Goal: Task Accomplishment & Management: Manage account settings

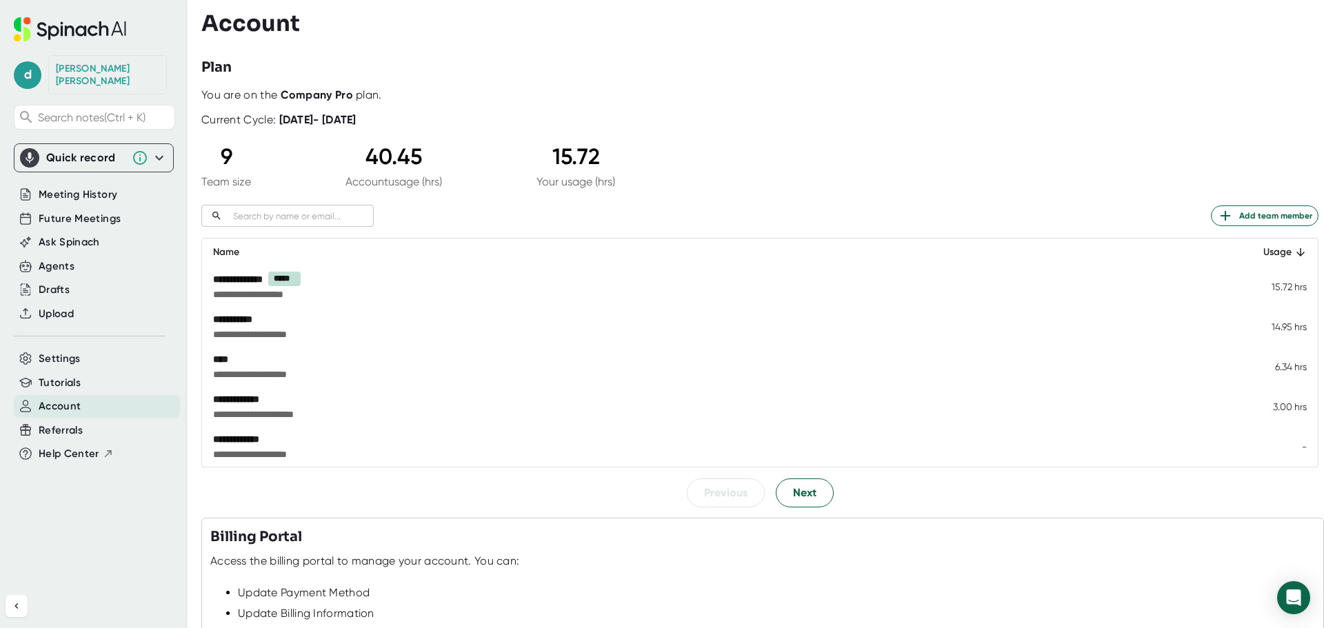
click at [223, 154] on div "9" at bounding box center [226, 156] width 50 height 26
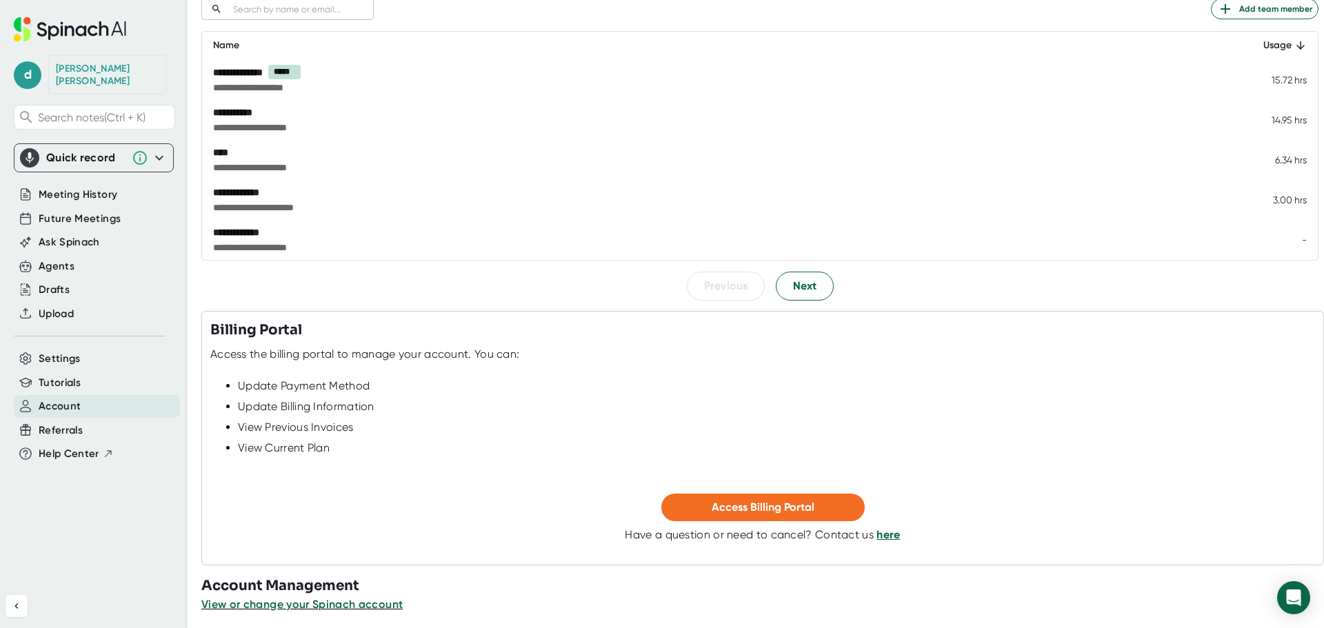
scroll to position [213, 0]
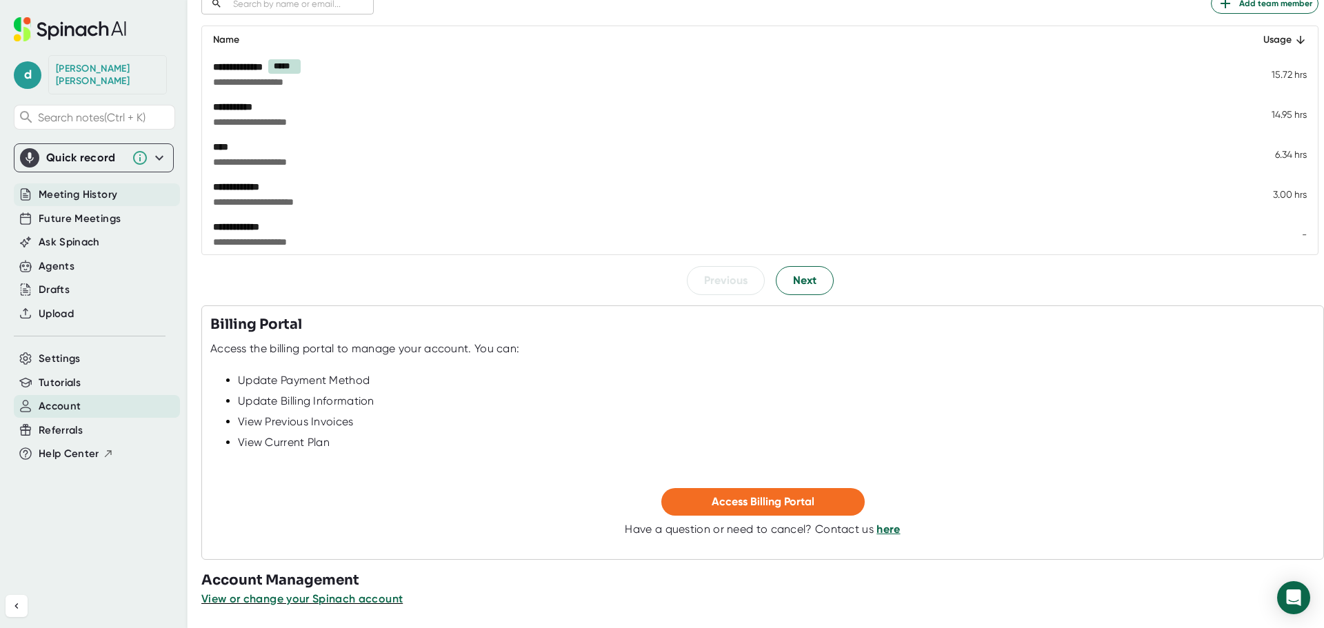
click at [59, 187] on span "Meeting History" at bounding box center [78, 195] width 79 height 16
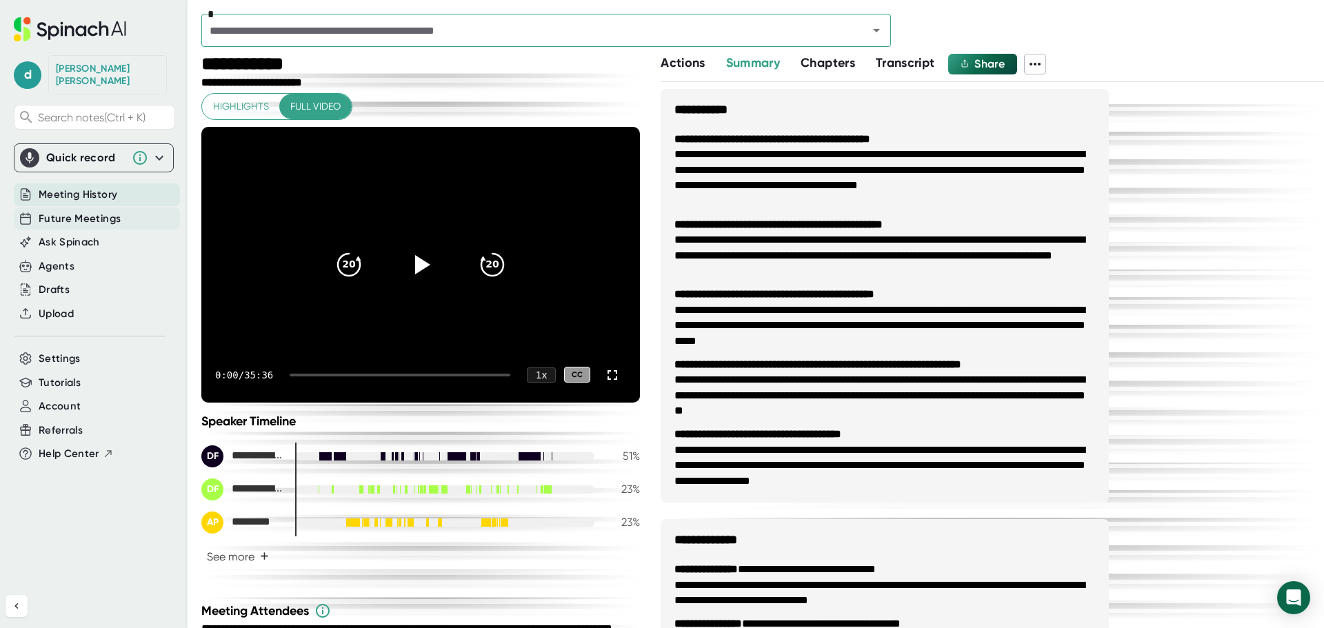
click at [54, 214] on span "Future Meetings" at bounding box center [80, 219] width 82 height 16
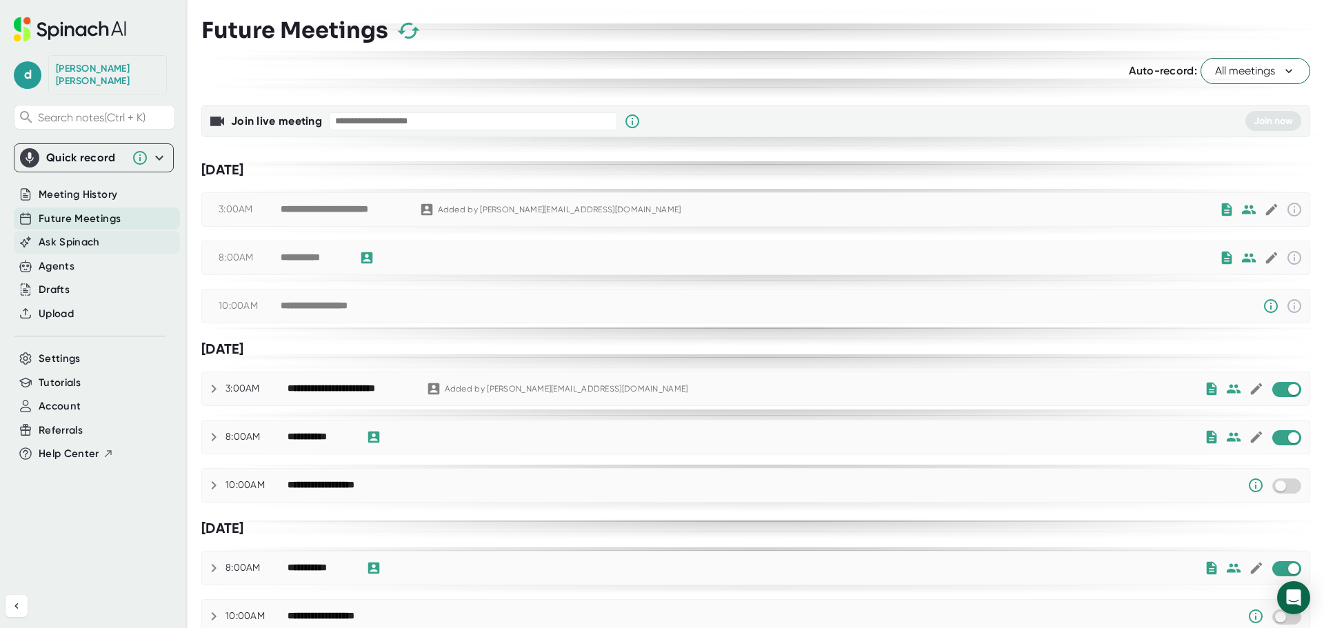
click at [81, 235] on span "Ask Spinach" at bounding box center [69, 243] width 61 height 16
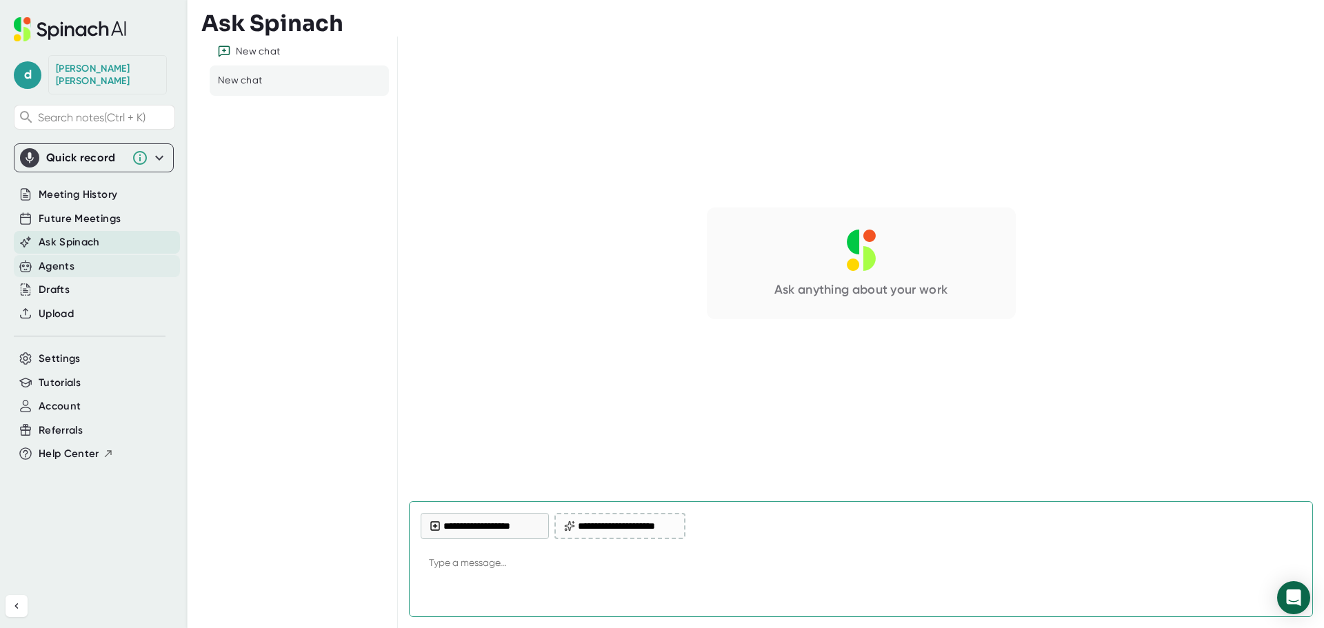
type textarea "x"
click at [26, 260] on icon at bounding box center [25, 266] width 12 height 12
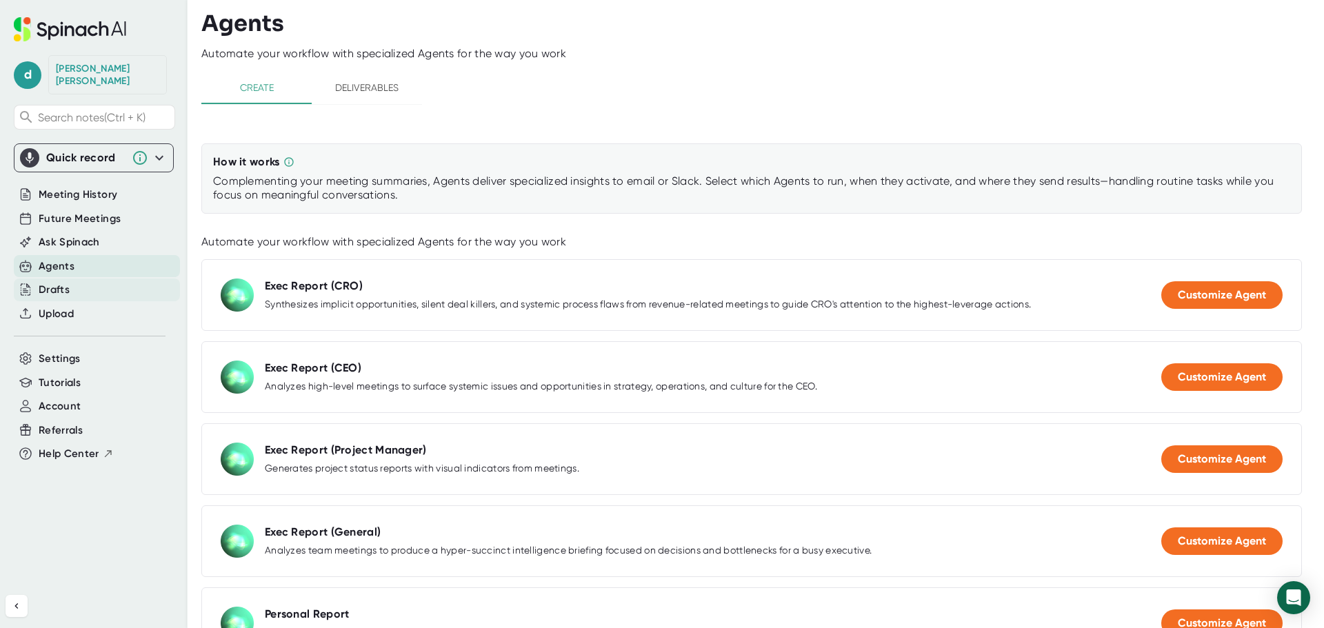
click at [63, 282] on div "Drafts" at bounding box center [54, 290] width 31 height 16
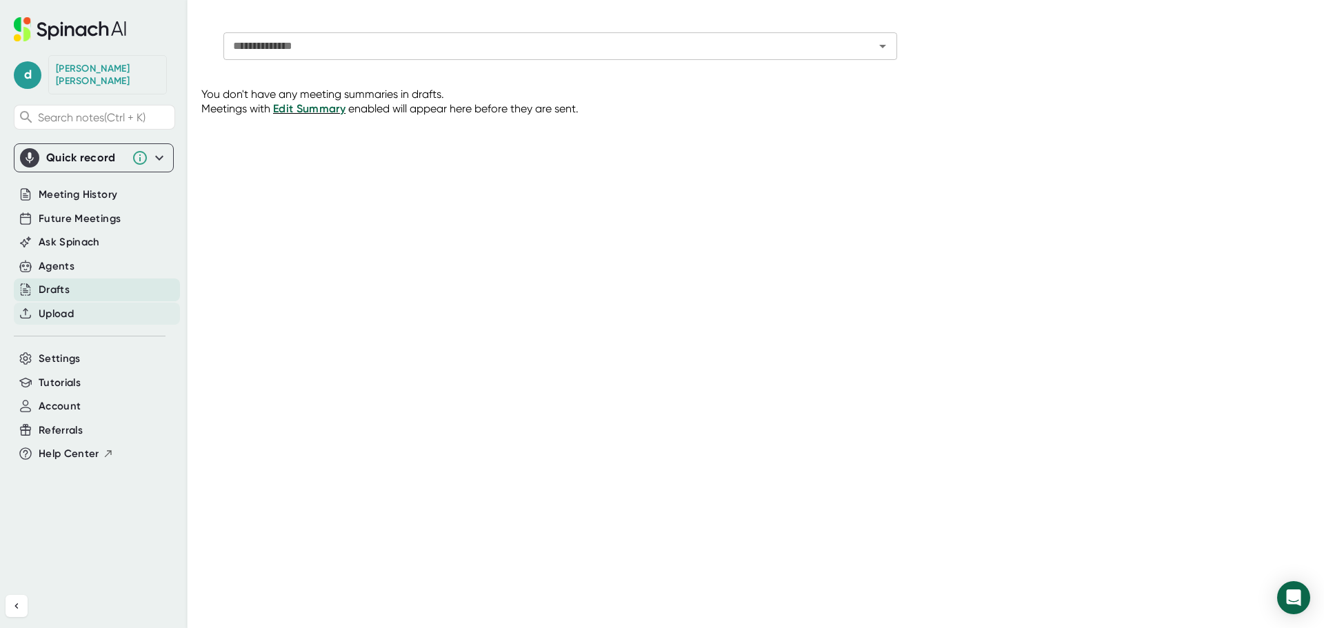
click at [63, 310] on div "Upload" at bounding box center [97, 314] width 166 height 23
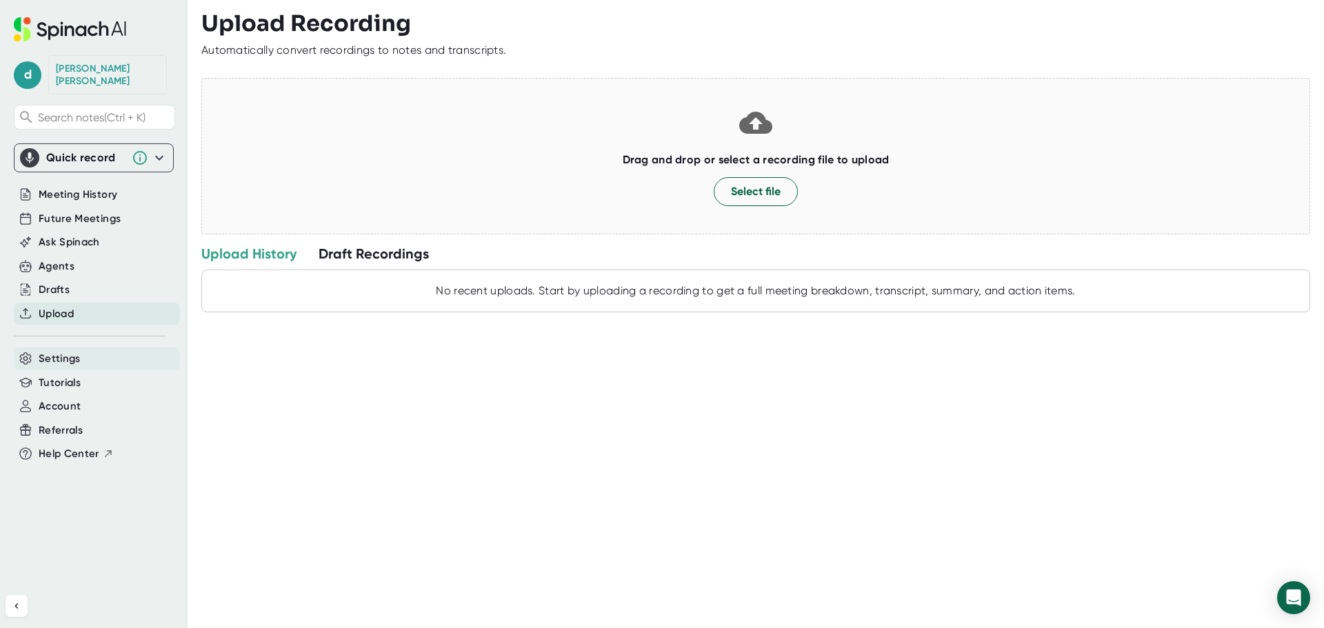
click at [64, 351] on span "Settings" at bounding box center [60, 359] width 42 height 16
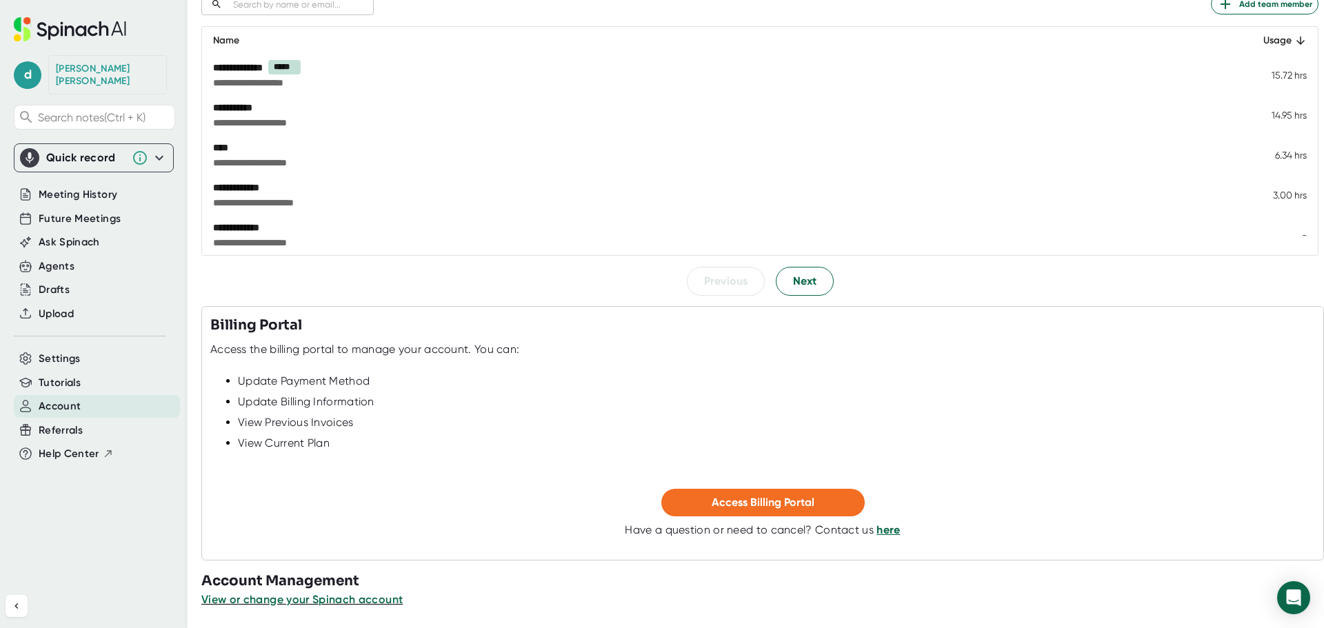
scroll to position [213, 0]
click at [246, 601] on span "View or change your Spinach account" at bounding box center [302, 598] width 203 height 13
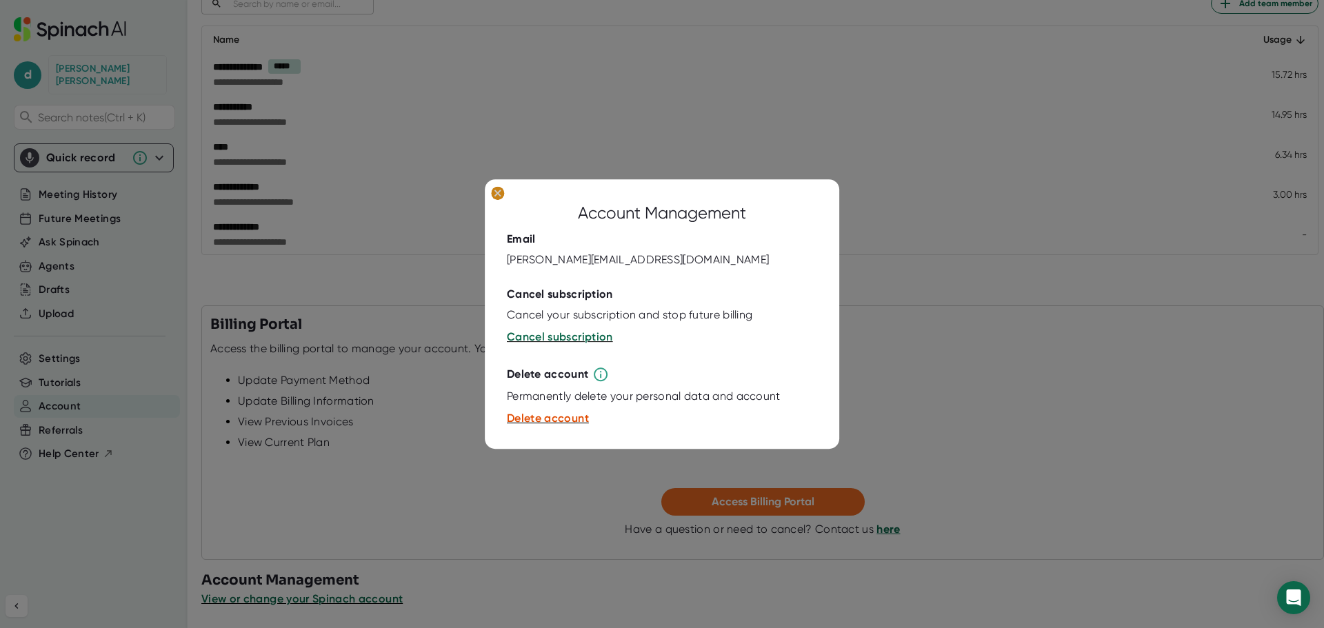
click at [495, 186] on icon at bounding box center [498, 193] width 14 height 14
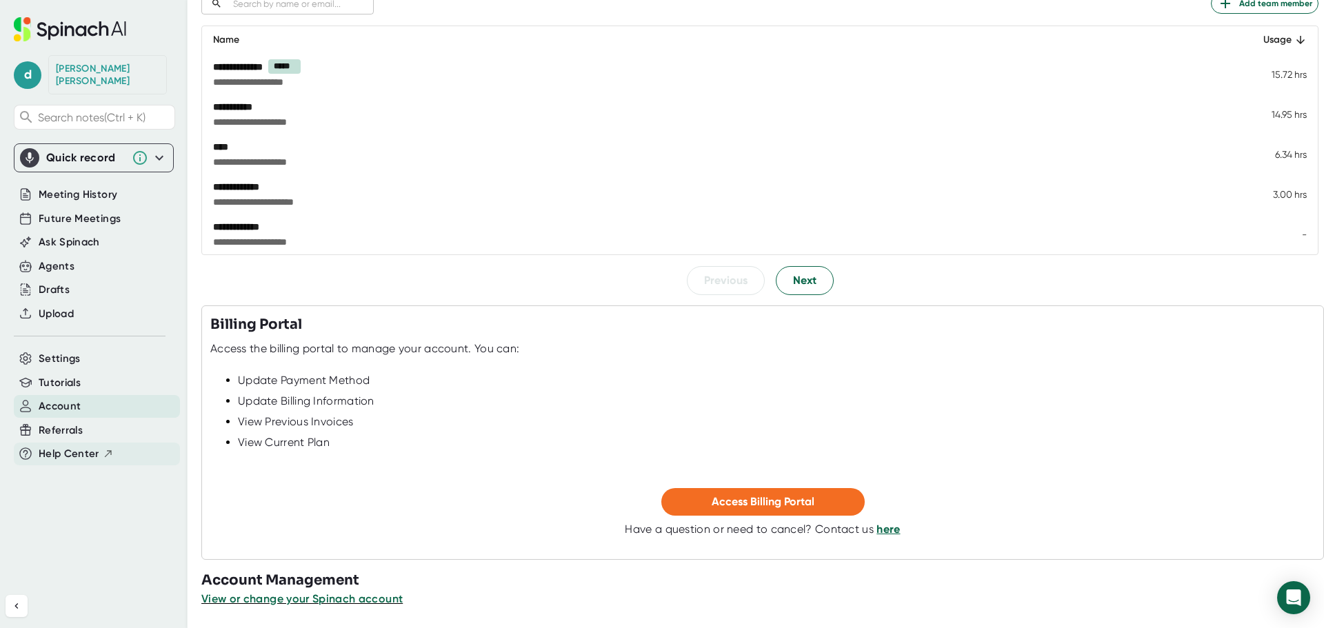
click at [60, 446] on span "Help Center" at bounding box center [69, 454] width 61 height 16
click at [48, 351] on span "Settings" at bounding box center [60, 359] width 42 height 16
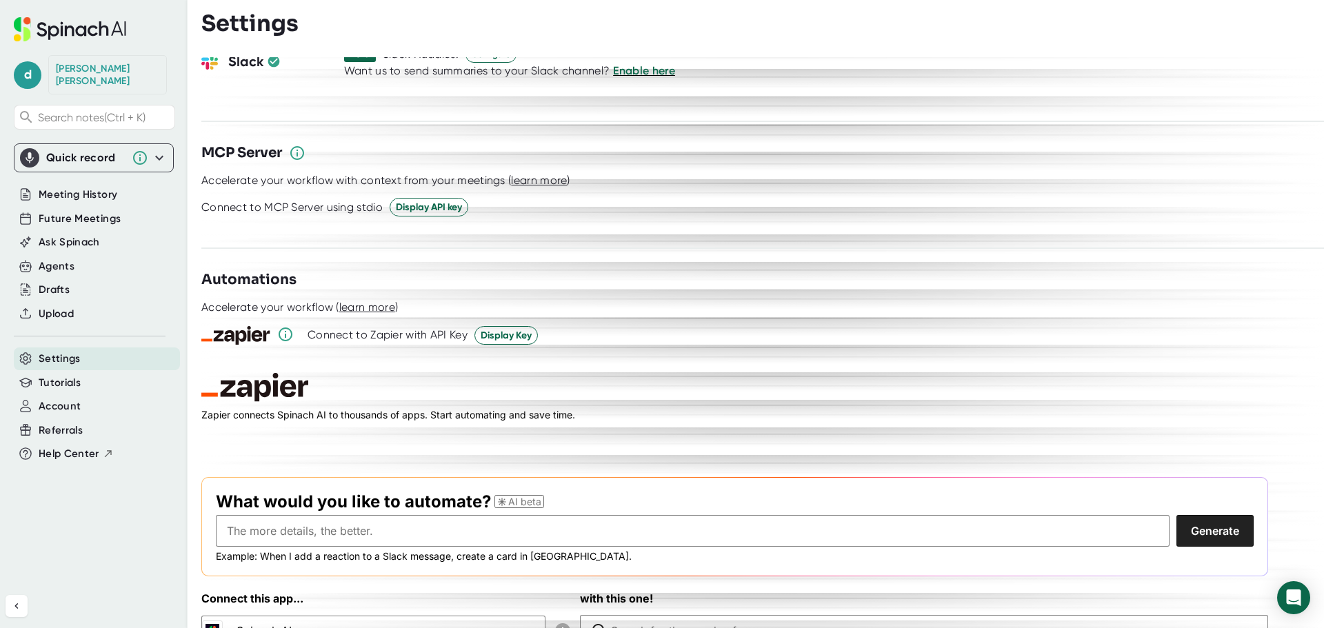
scroll to position [1802, 0]
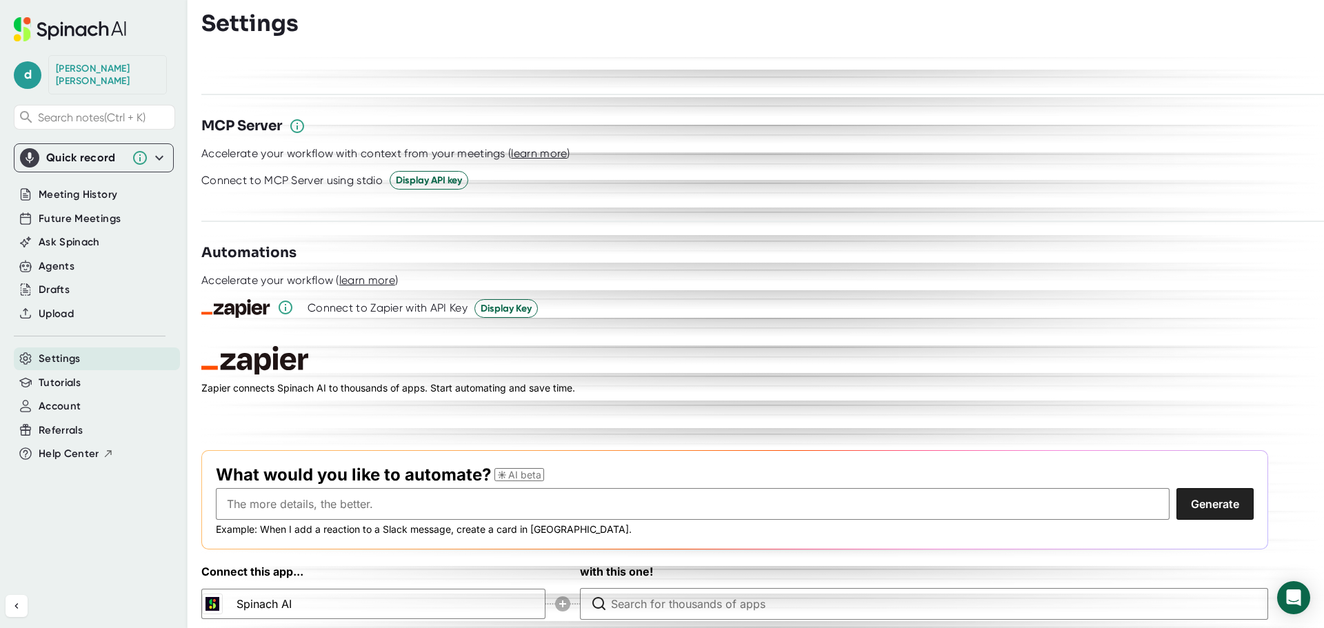
click at [161, 156] on icon at bounding box center [159, 158] width 8 height 5
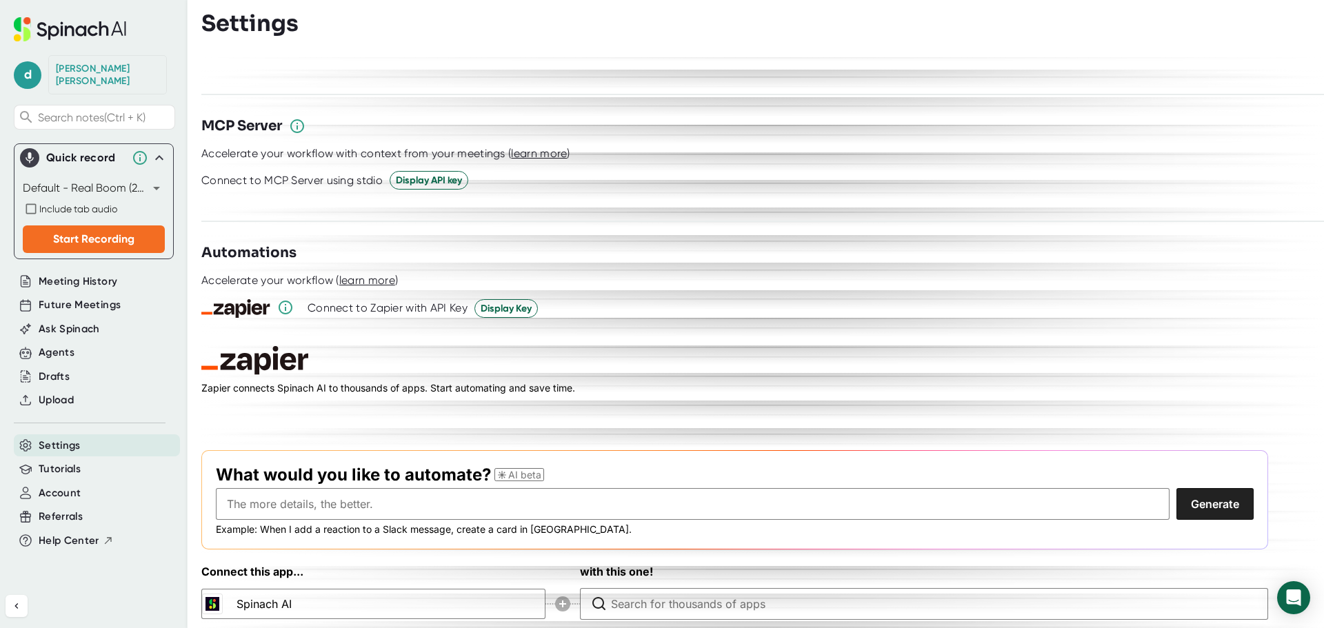
click at [161, 155] on icon at bounding box center [159, 157] width 8 height 5
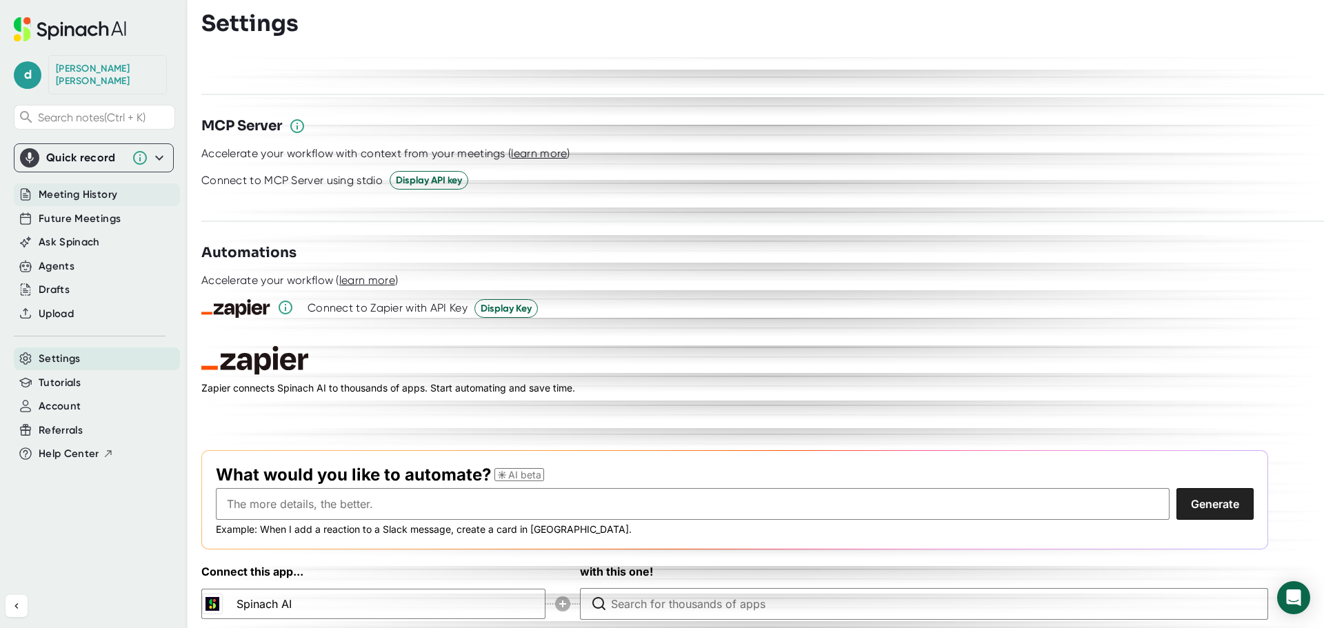
click at [73, 187] on span "Meeting History" at bounding box center [78, 195] width 79 height 16
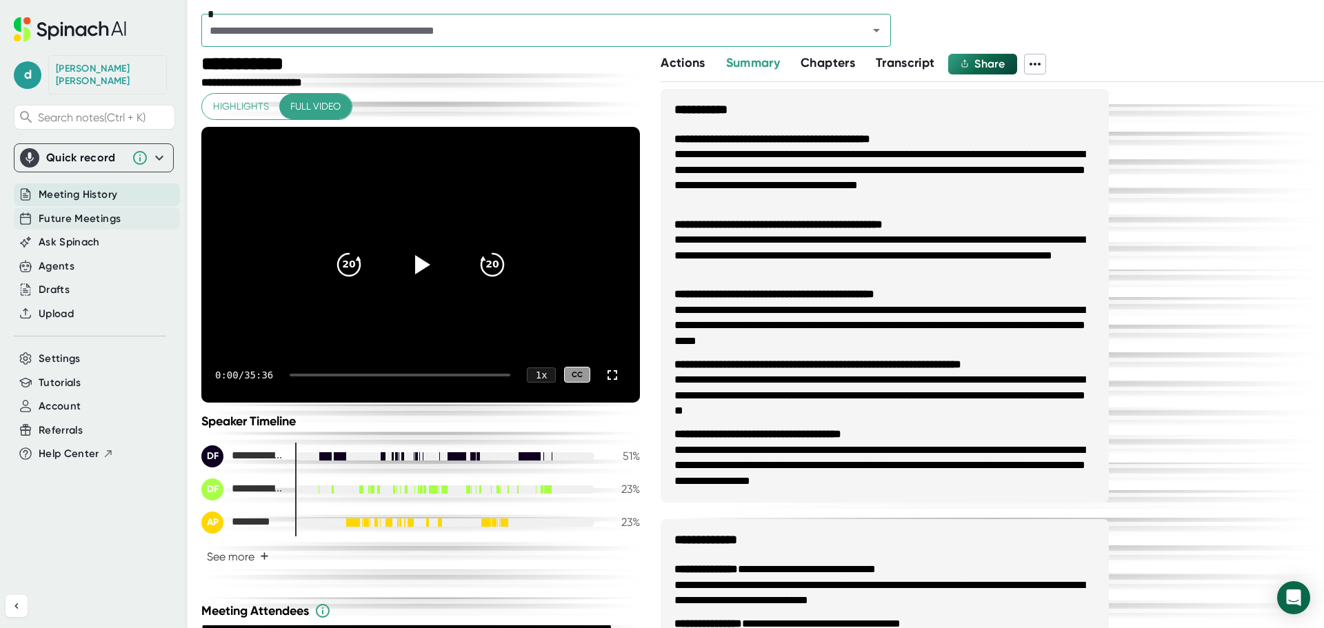
click at [41, 211] on span "Future Meetings" at bounding box center [80, 219] width 82 height 16
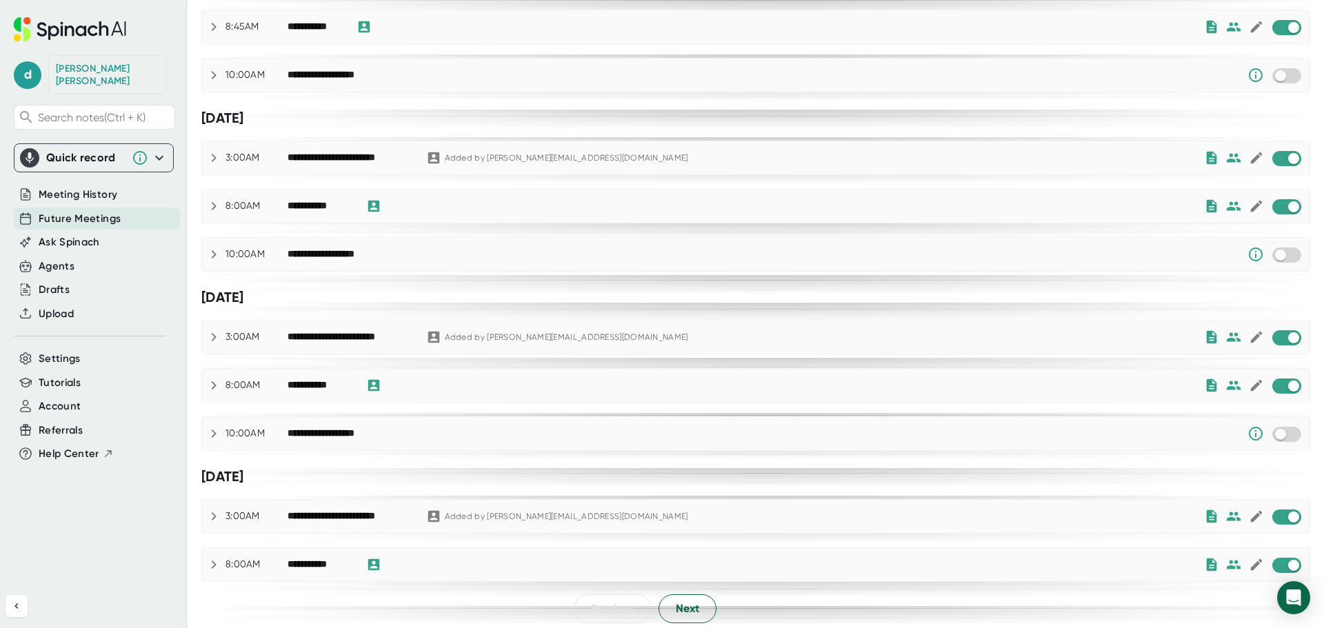
scroll to position [775, 0]
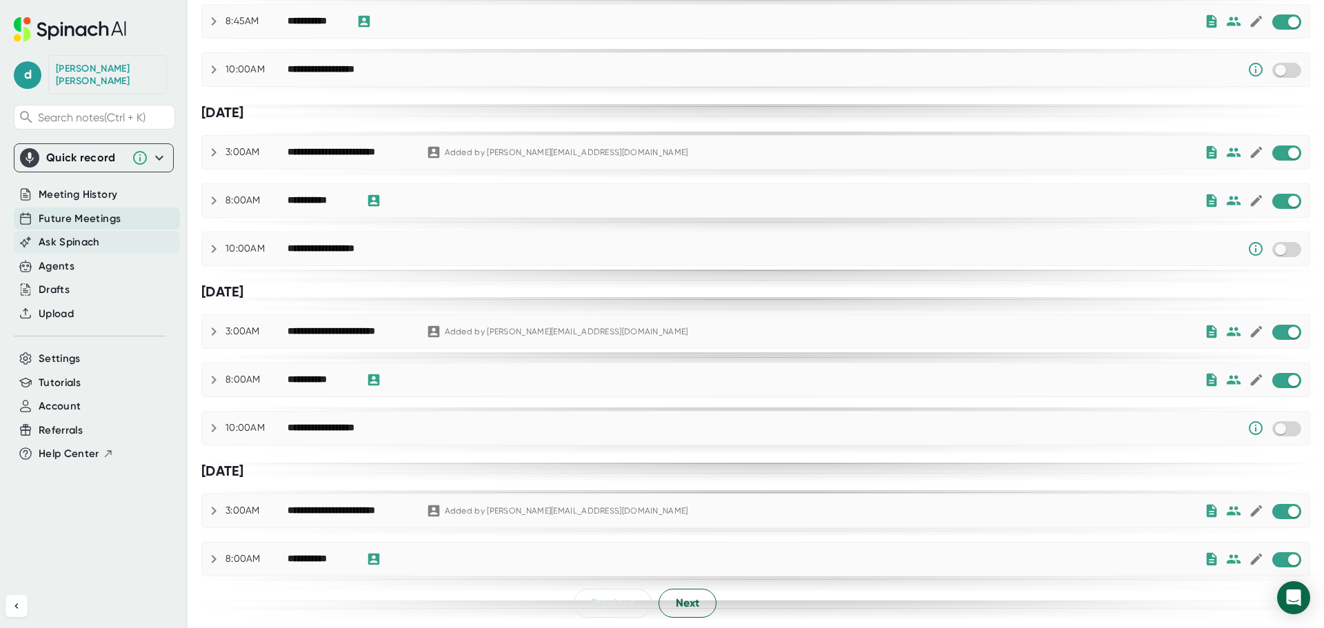
click at [68, 235] on span "Ask Spinach" at bounding box center [69, 243] width 61 height 16
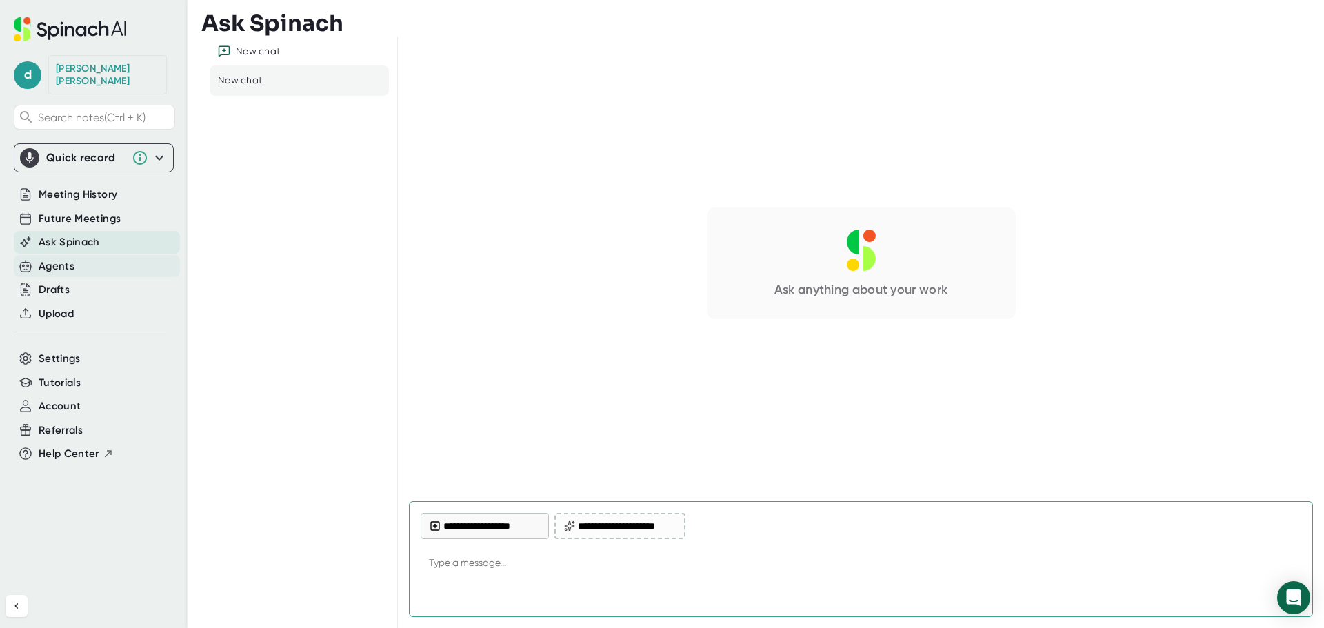
type textarea "x"
click at [59, 260] on div "Agents" at bounding box center [57, 267] width 36 height 16
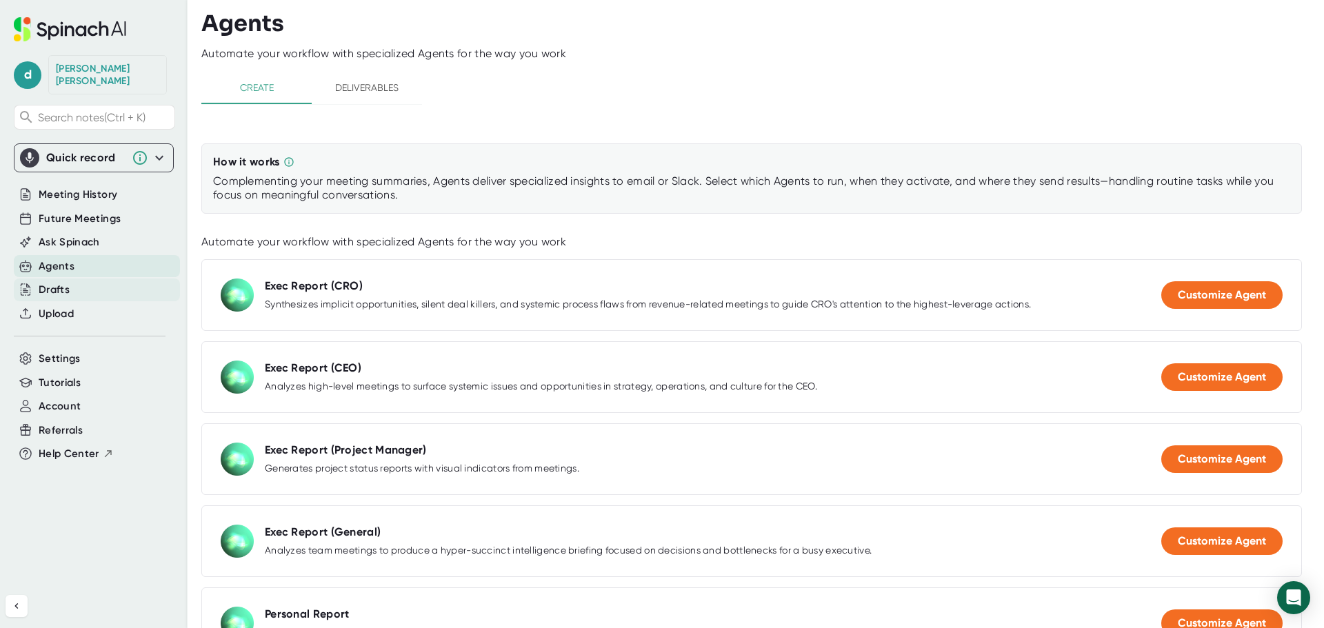
click at [53, 282] on div "Drafts" at bounding box center [54, 290] width 31 height 16
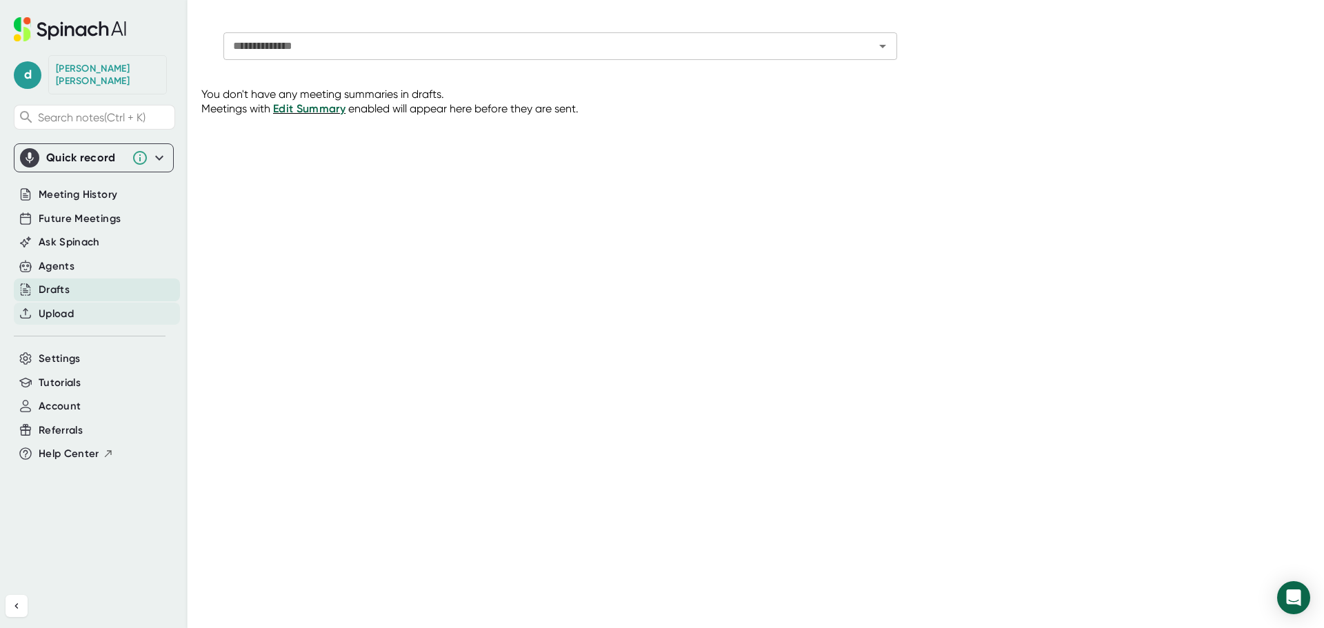
click at [76, 303] on div "Upload" at bounding box center [97, 314] width 166 height 23
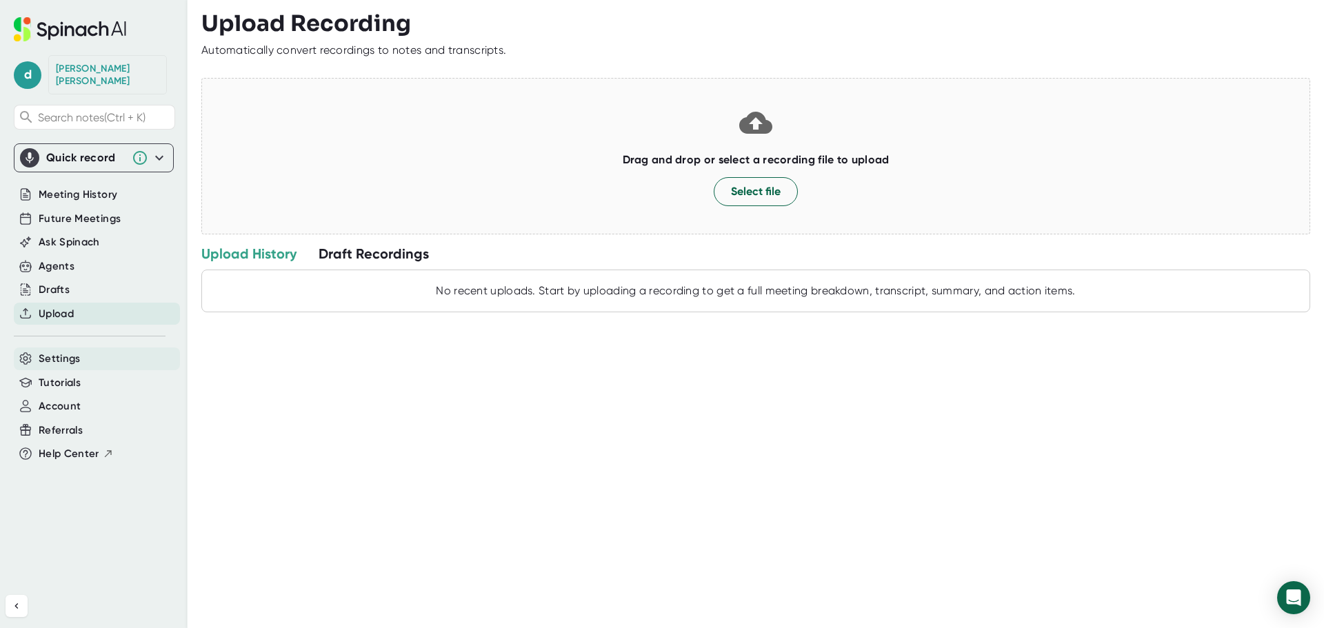
click at [66, 351] on span "Settings" at bounding box center [60, 359] width 42 height 16
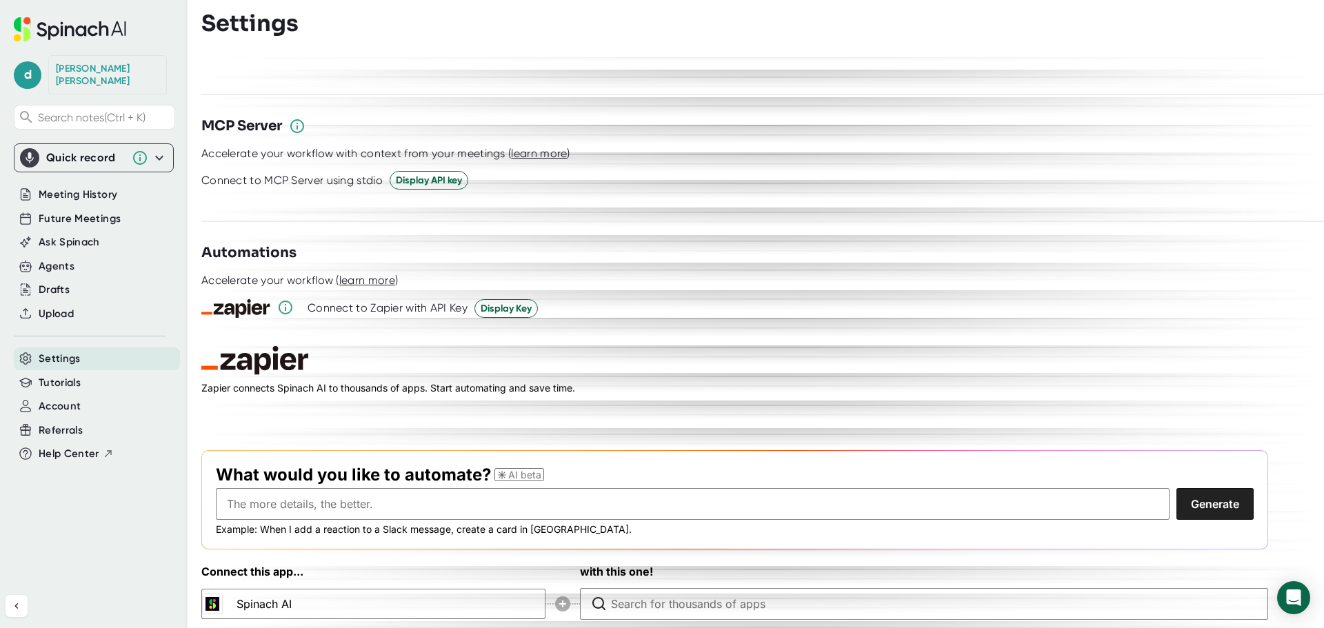
scroll to position [121, 0]
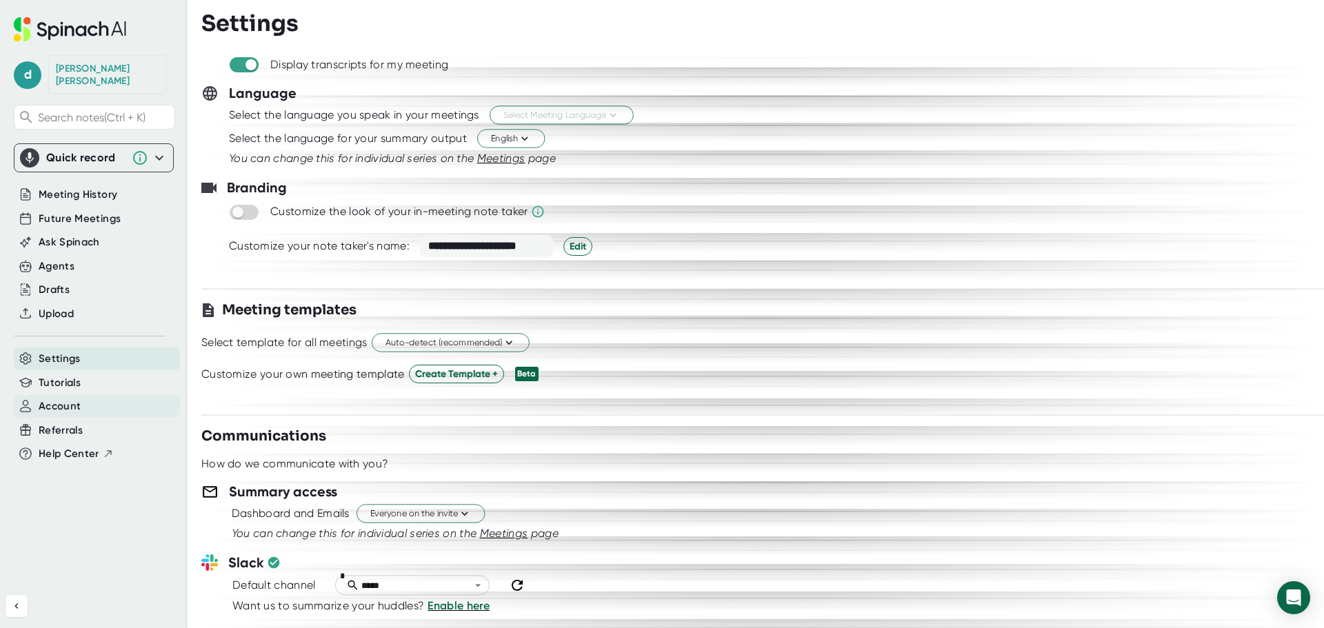
click at [63, 399] on span "Account" at bounding box center [60, 407] width 42 height 16
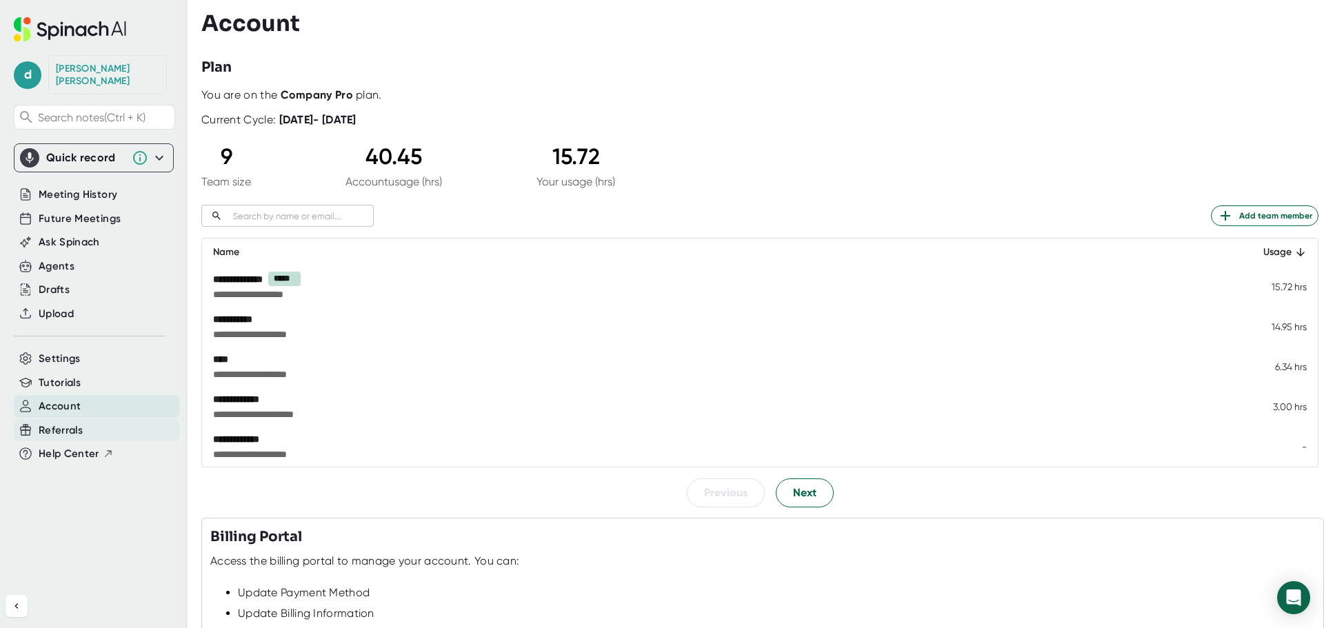
click at [77, 423] on span "Referrals" at bounding box center [61, 431] width 44 height 16
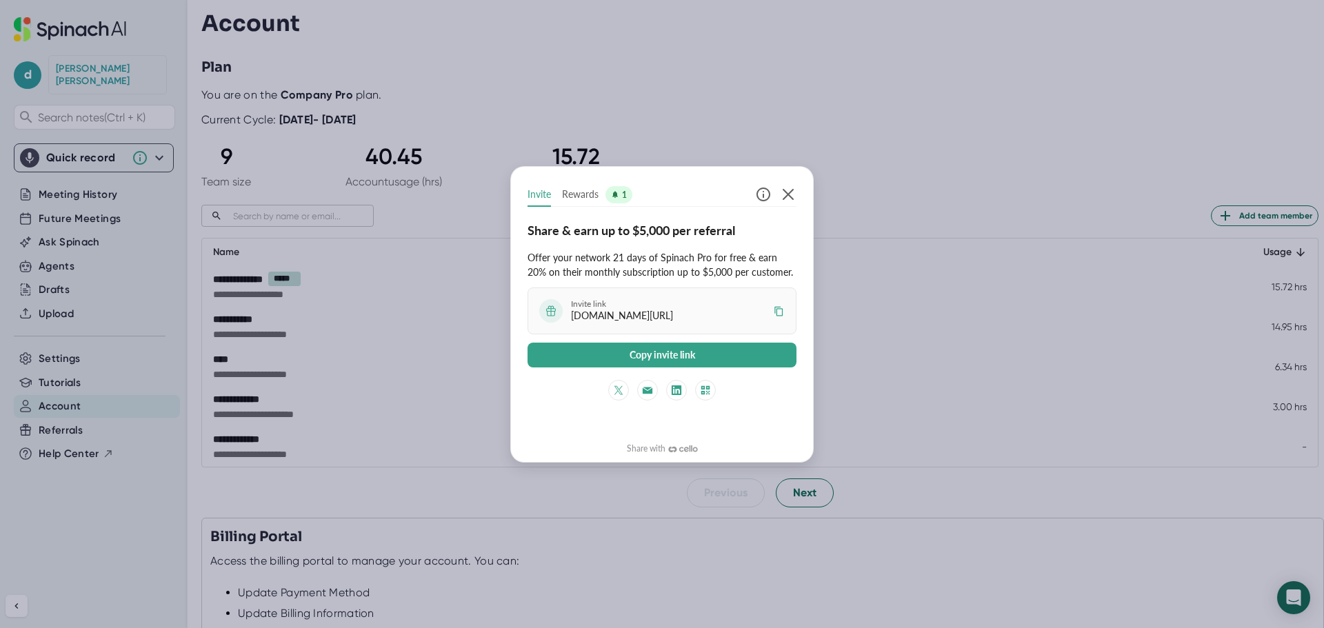
click at [55, 441] on div "Invite Rewards 1 Share & earn up to $5,000 per referral Offer your network 21 d…" at bounding box center [662, 314] width 1324 height 628
click at [785, 193] on icon "button" at bounding box center [788, 194] width 17 height 17
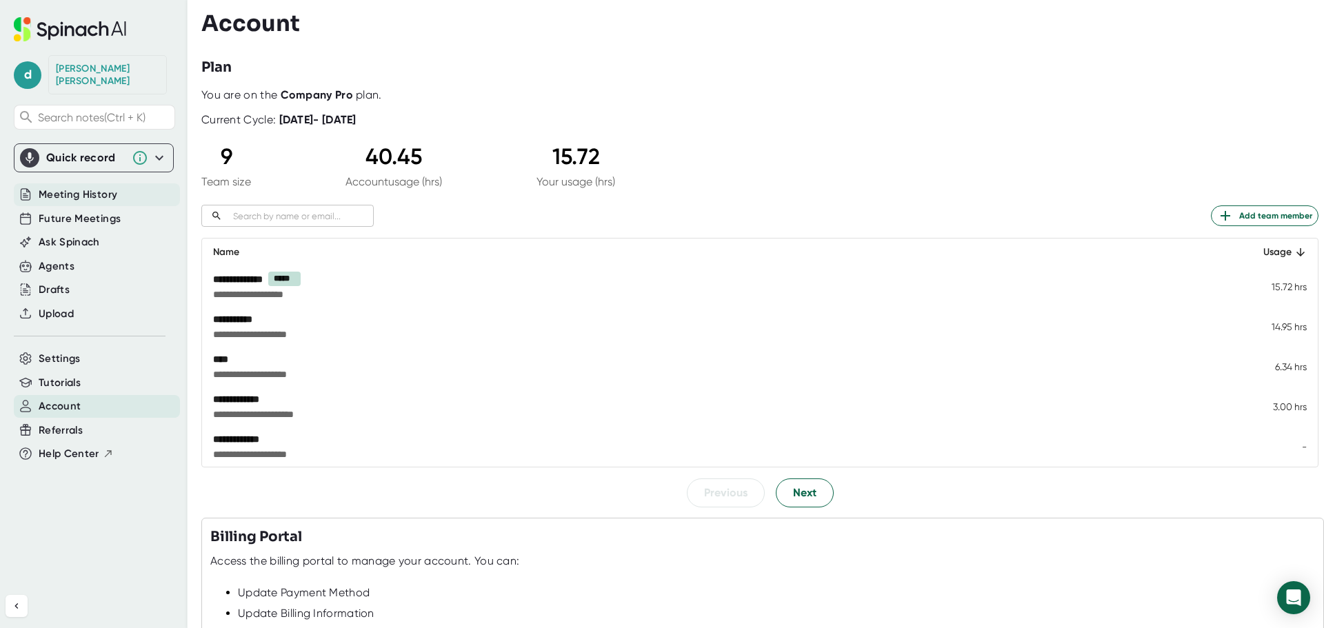
click at [54, 187] on span "Meeting History" at bounding box center [78, 195] width 79 height 16
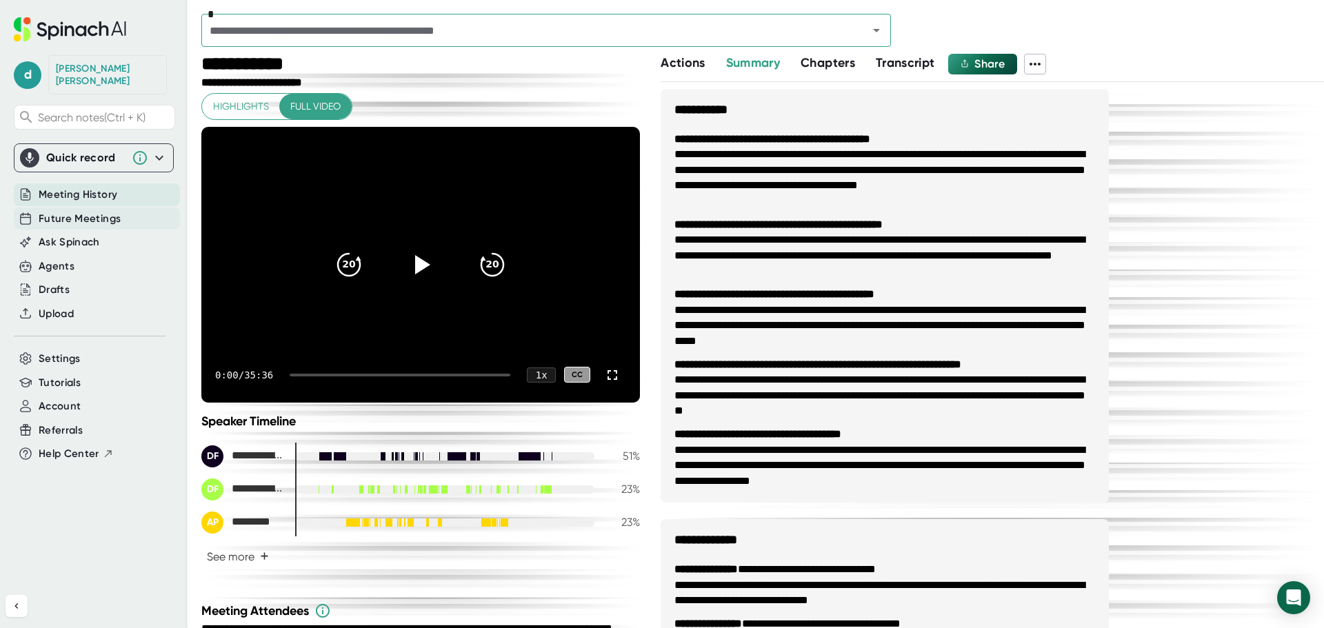
click at [53, 211] on span "Future Meetings" at bounding box center [80, 219] width 82 height 16
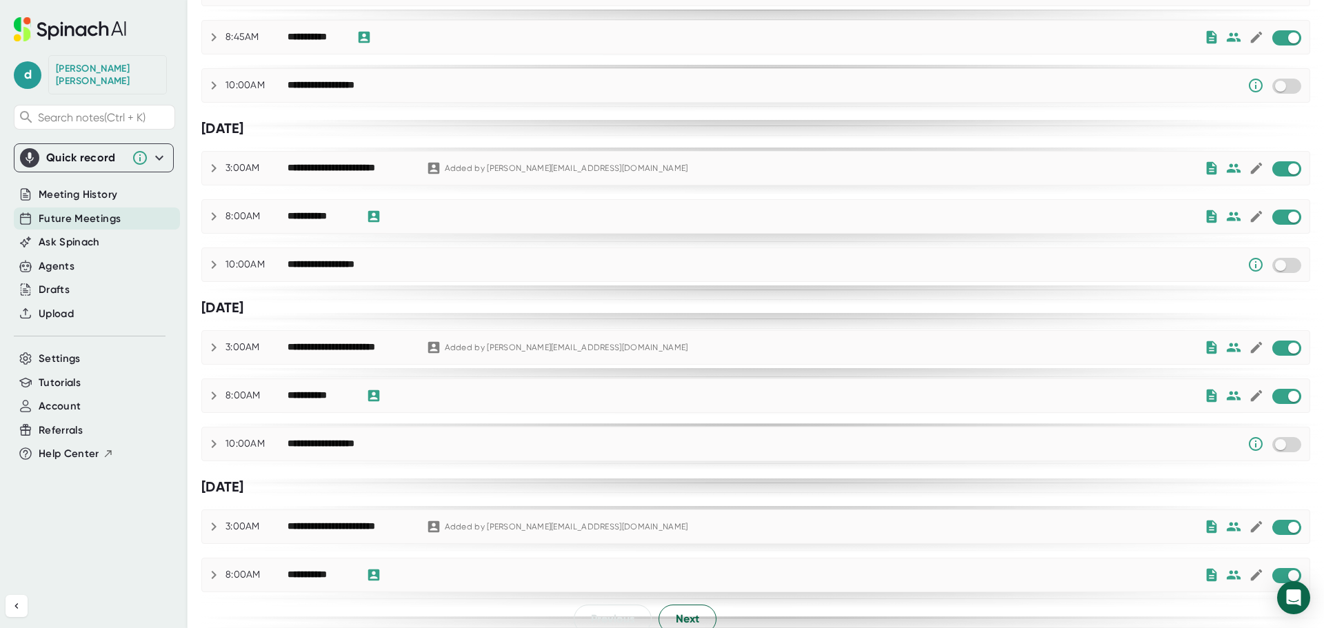
scroll to position [775, 0]
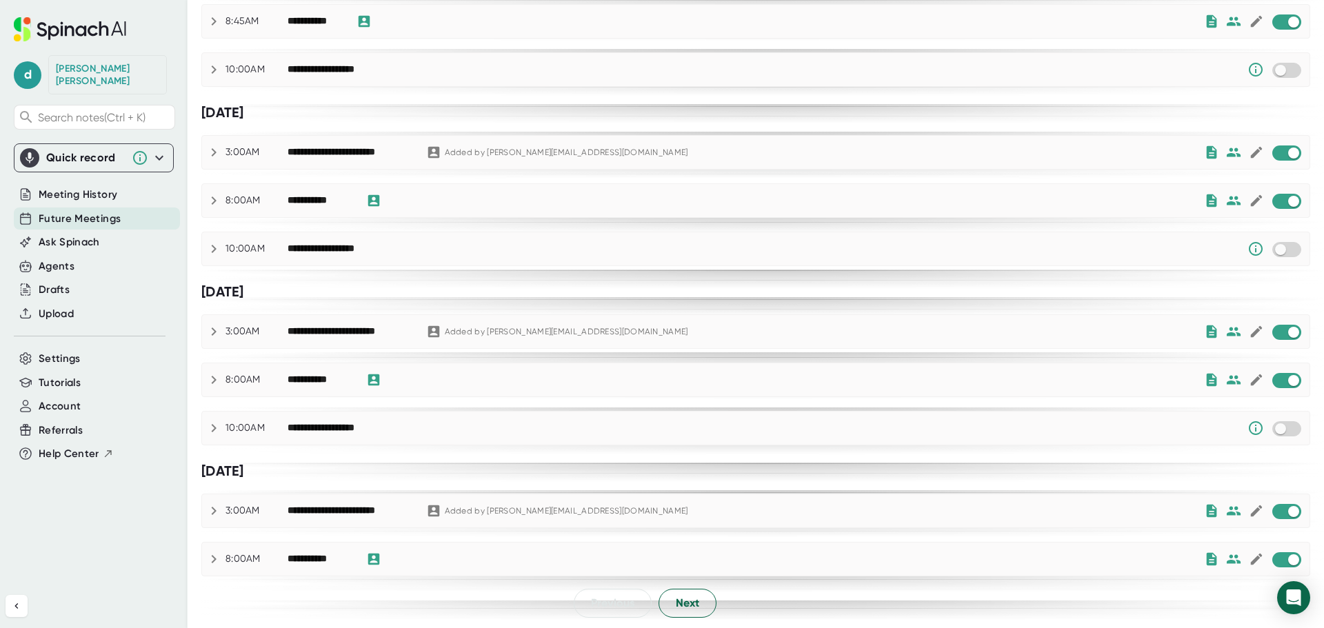
click at [303, 200] on div "**********" at bounding box center [320, 201] width 65 height 12
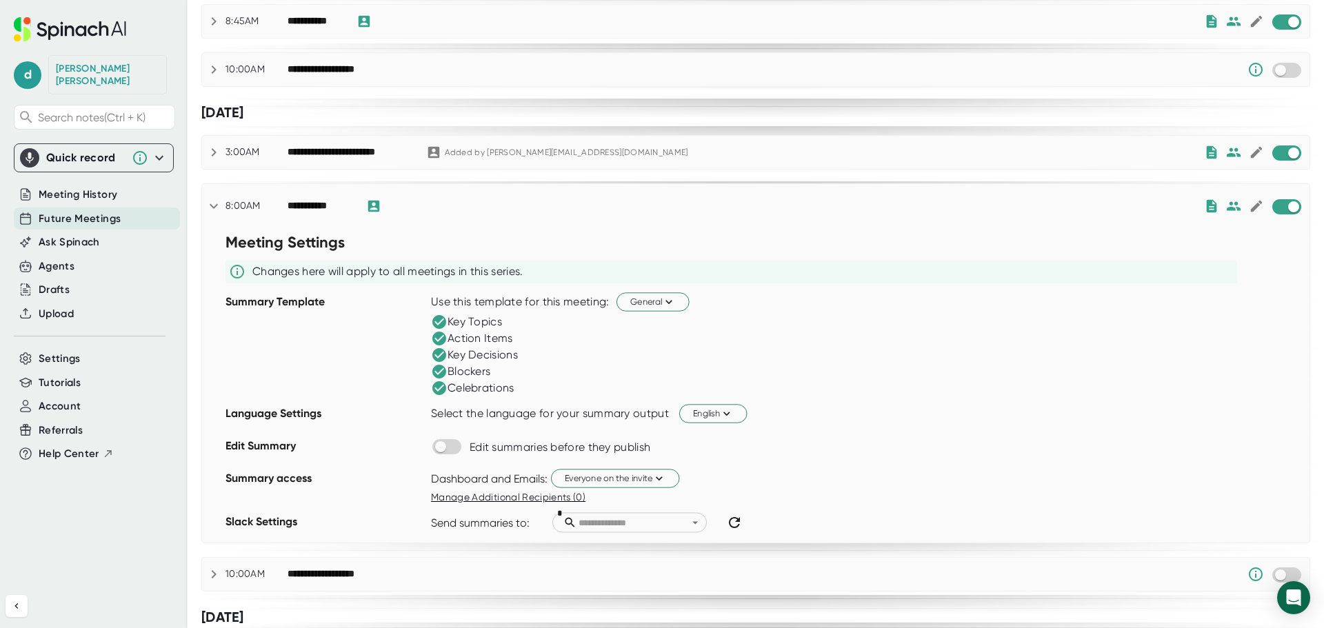
click at [303, 200] on div "**********" at bounding box center [320, 206] width 65 height 12
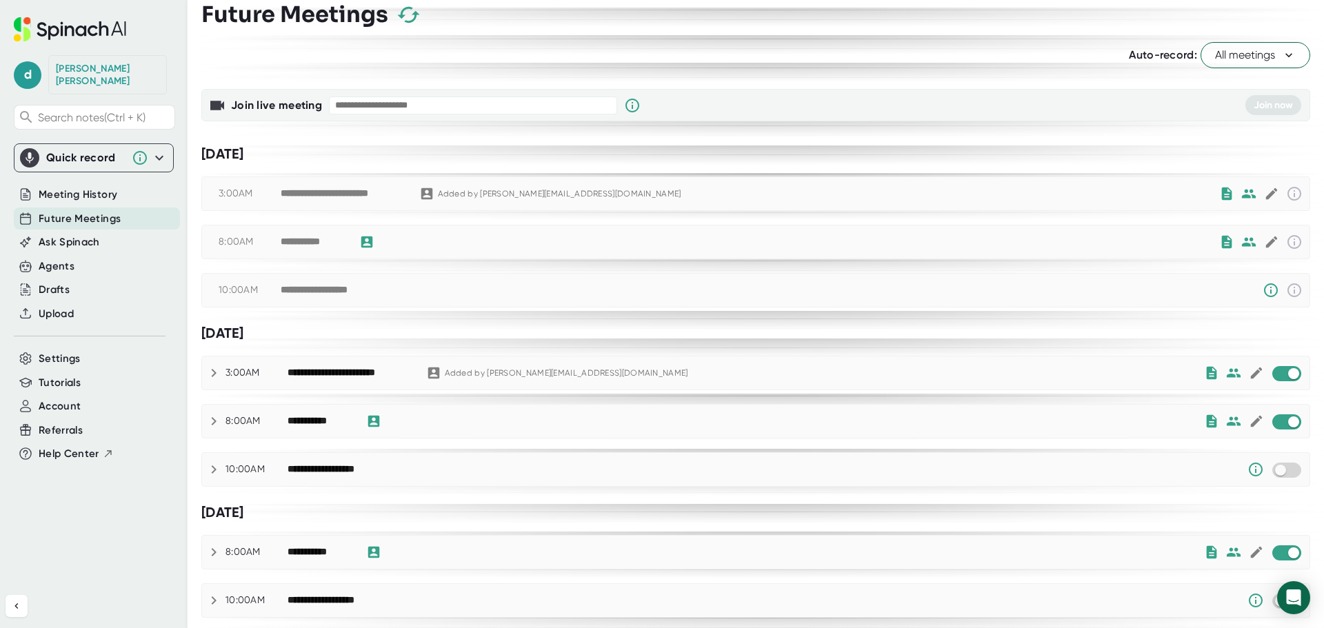
scroll to position [0, 0]
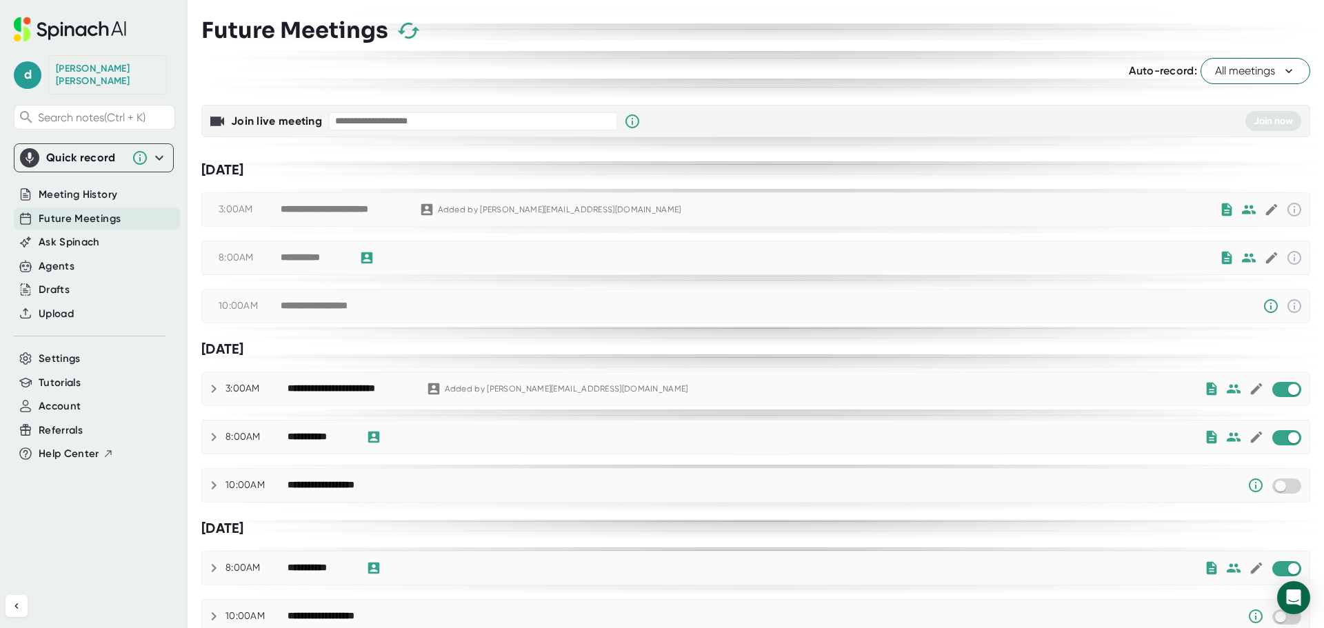
click at [1225, 66] on span "All meetings" at bounding box center [1255, 71] width 81 height 17
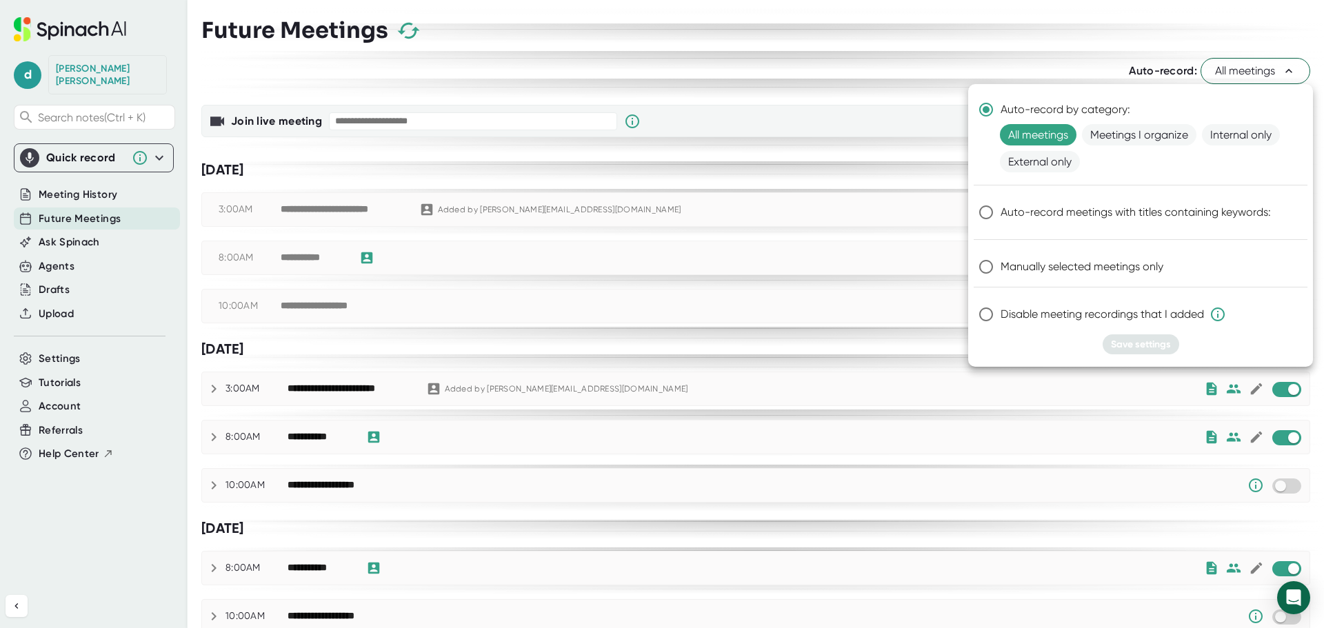
click at [1182, 179] on div at bounding box center [1140, 175] width 323 height 7
click at [980, 262] on input "Manually selected meetings only" at bounding box center [986, 266] width 29 height 29
radio input "true"
drag, startPoint x: 1147, startPoint y: 341, endPoint x: 1028, endPoint y: 355, distance: 119.4
click at [1028, 355] on div "Auto-record by category: All meetings Meetings I organize Internal only Externa…" at bounding box center [1140, 225] width 345 height 283
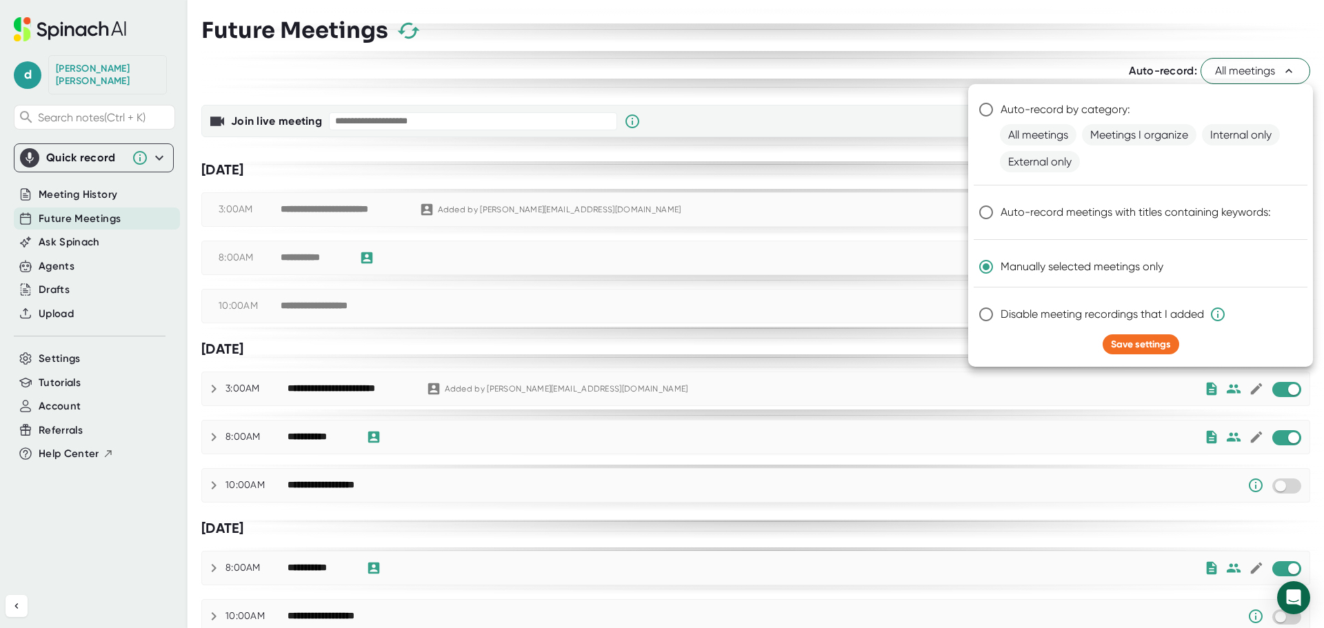
click at [1028, 355] on div at bounding box center [1141, 358] width 334 height 7
click at [856, 139] on div at bounding box center [662, 314] width 1324 height 628
radio input "true"
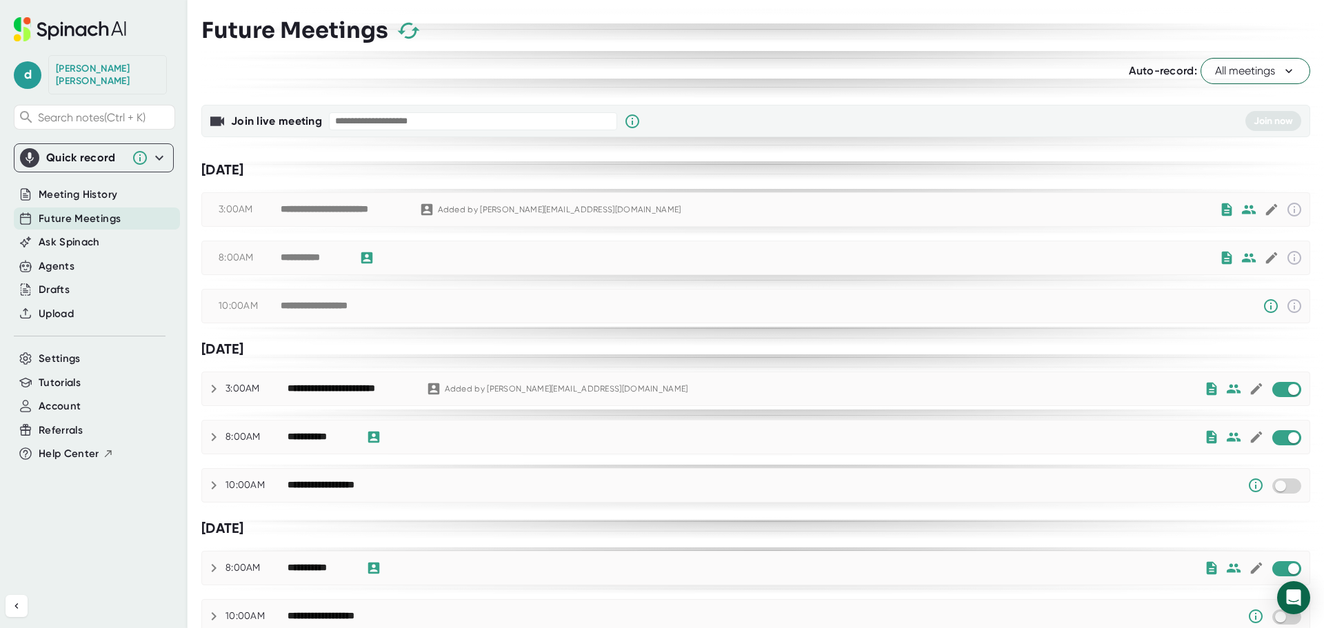
click at [1006, 210] on div "**********" at bounding box center [750, 209] width 939 height 17
click at [1281, 438] on input "checkbox" at bounding box center [1293, 438] width 39 height 12
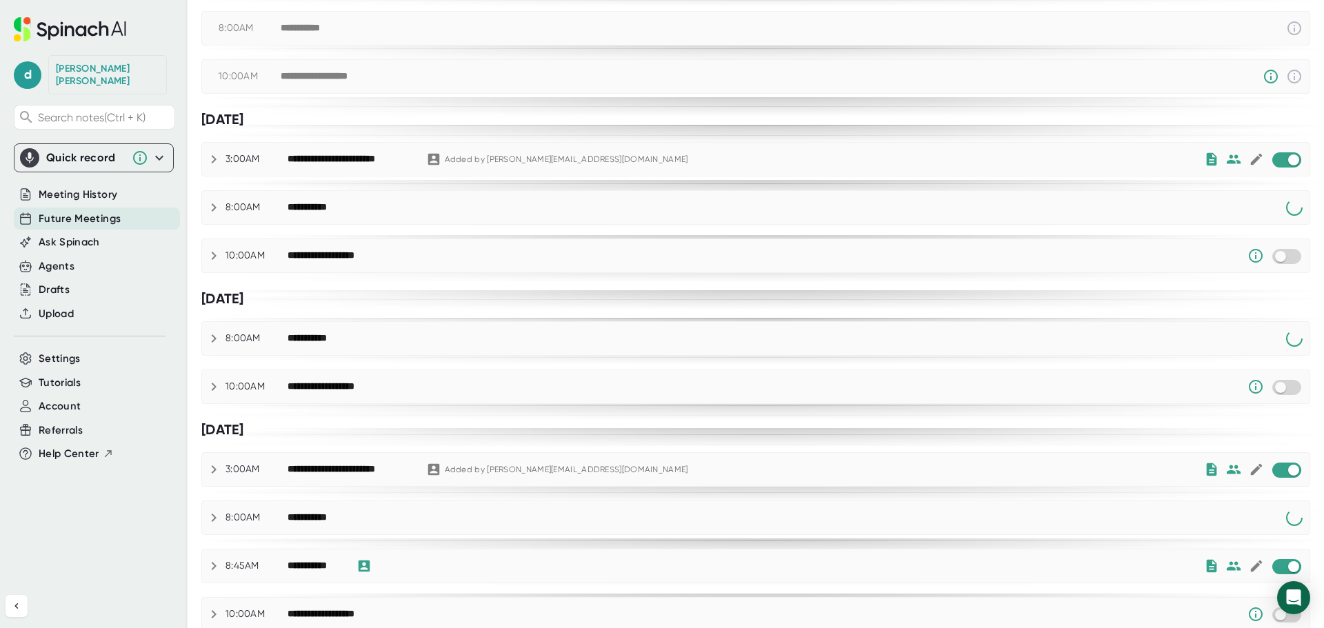
scroll to position [276, 0]
